Goal: Find contact information: Find contact information

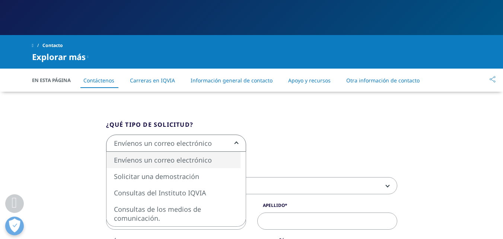
scroll to position [149, 0]
click at [287, 142] on div "Envíenos un correo electrónico Solicitar una demostración Consultas del Institu…" at bounding box center [252, 146] width 302 height 25
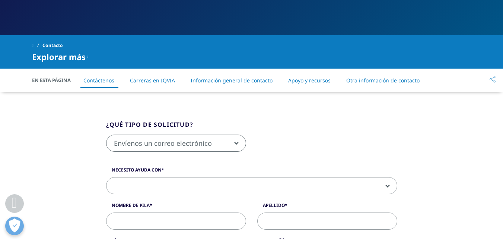
click at [316, 83] on font "Apoyo y recursos" at bounding box center [309, 80] width 42 height 7
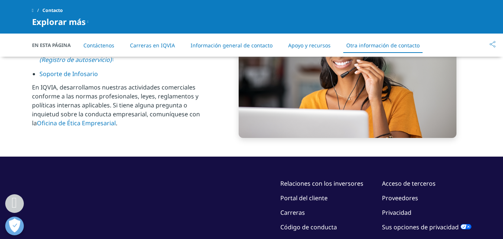
scroll to position [1289, 0]
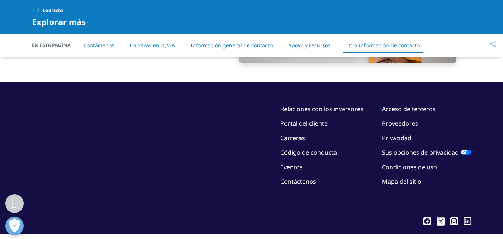
click at [402, 125] on font "Proveedores" at bounding box center [400, 123] width 36 height 8
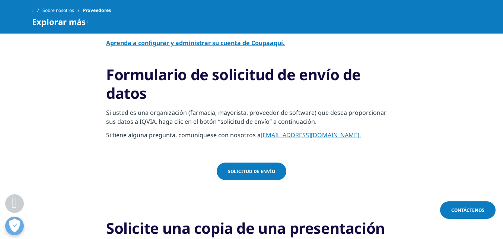
scroll to position [447, 0]
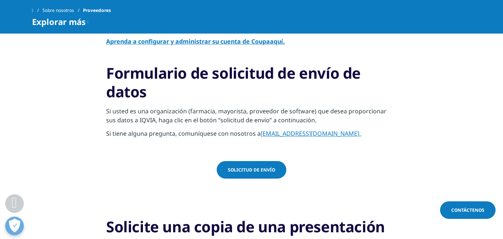
click at [280, 133] on font "[EMAIL_ADDRESS][DOMAIN_NAME]." at bounding box center [311, 133] width 100 height 8
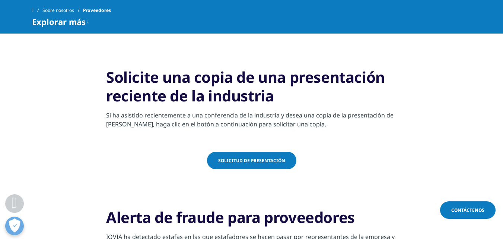
scroll to position [596, 0]
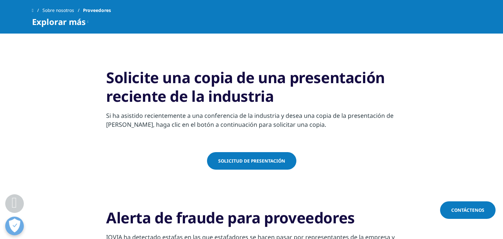
click at [222, 162] on font "Solicitud de presentación" at bounding box center [251, 160] width 67 height 6
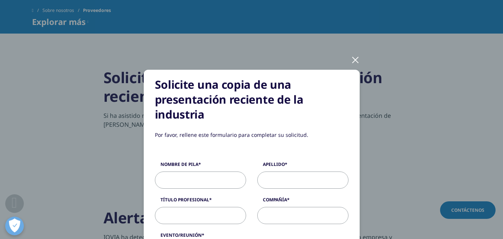
click at [353, 63] on div at bounding box center [355, 59] width 9 height 20
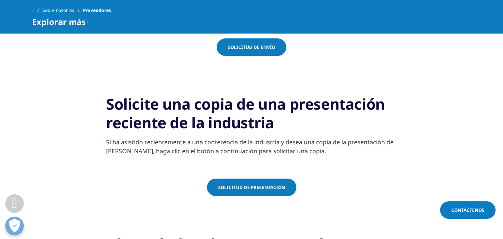
scroll to position [372, 0]
